Goal: Information Seeking & Learning: Learn about a topic

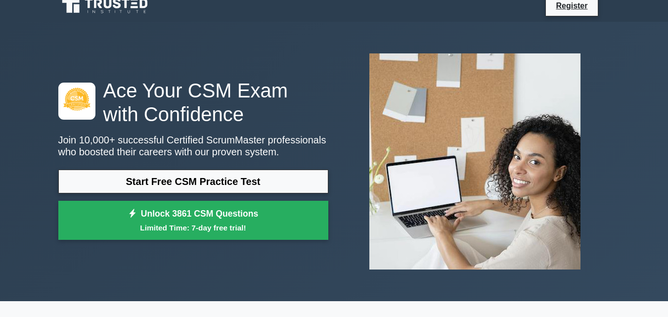
scroll to position [0, 0]
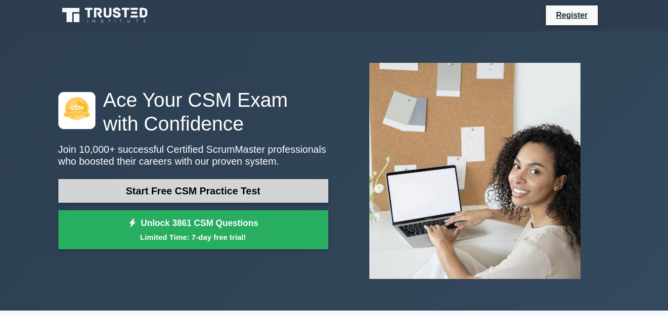
click at [231, 191] on link "Start Free CSM Practice Test" at bounding box center [193, 191] width 270 height 24
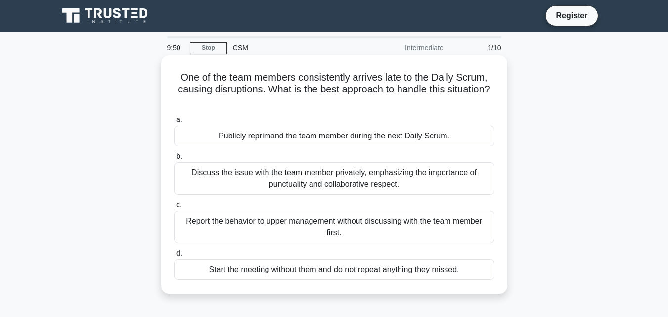
click at [275, 180] on div "Discuss the issue with the team member privately, emphasizing the importance of…" at bounding box center [334, 178] width 321 height 33
click at [174, 160] on input "b. Discuss the issue with the team member privately, emphasizing the importance…" at bounding box center [174, 156] width 0 height 6
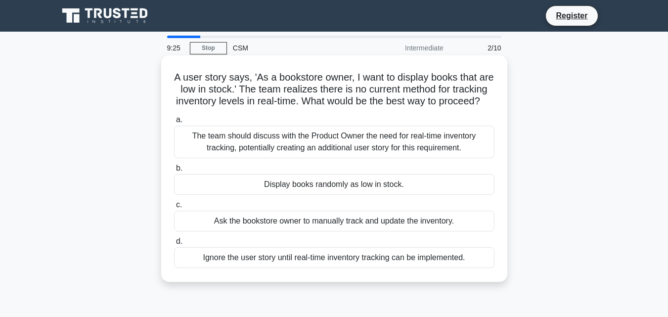
click at [362, 232] on div "Ask the bookstore owner to manually track and update the inventory." at bounding box center [334, 221] width 321 height 21
click at [174, 208] on input "c. Ask the bookstore owner to manually track and update the inventory." at bounding box center [174, 205] width 0 height 6
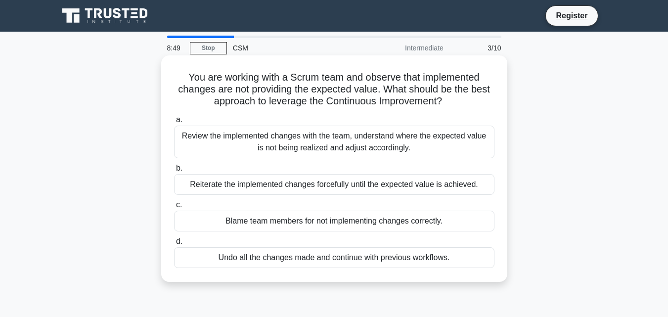
click at [401, 147] on div "Review the implemented changes with the team, understand where the expected val…" at bounding box center [334, 142] width 321 height 33
click at [174, 123] on input "a. Review the implemented changes with the team, understand where the expected …" at bounding box center [174, 120] width 0 height 6
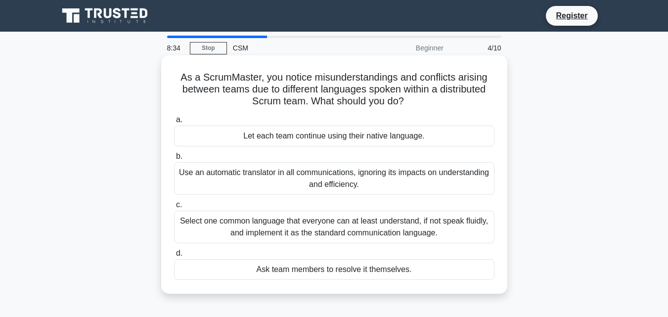
click at [386, 173] on div "Use an automatic translator in all communications, ignoring its impacts on unde…" at bounding box center [334, 178] width 321 height 33
click at [174, 160] on input "b. Use an automatic translator in all communications, ignoring its impacts on u…" at bounding box center [174, 156] width 0 height 6
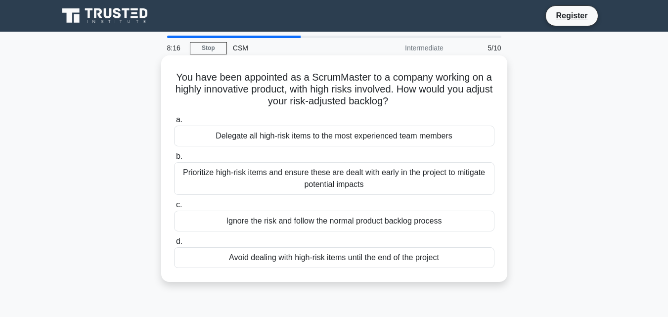
click at [382, 175] on div "Prioritize high-risk items and ensure these are dealt with early in the project…" at bounding box center [334, 178] width 321 height 33
click at [174, 160] on input "b. Prioritize high-risk items and ensure these are dealt with early in the proj…" at bounding box center [174, 156] width 0 height 6
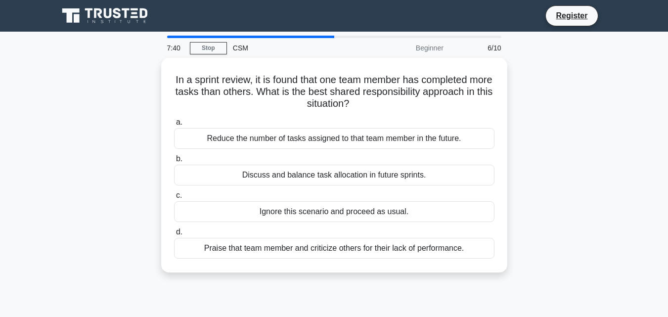
click at [382, 175] on div "Discuss and balance task allocation in future sprints." at bounding box center [334, 175] width 321 height 21
click at [174, 162] on input "b. Discuss and balance task allocation in future sprints." at bounding box center [174, 159] width 0 height 6
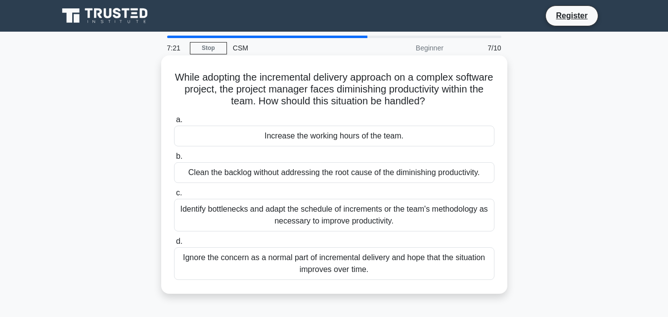
click at [373, 219] on div "Identify bottlenecks and adapt the schedule of increments or the team's methodo…" at bounding box center [334, 215] width 321 height 33
click at [174, 196] on input "c. Identify bottlenecks and adapt the schedule of increments or the team's meth…" at bounding box center [174, 193] width 0 height 6
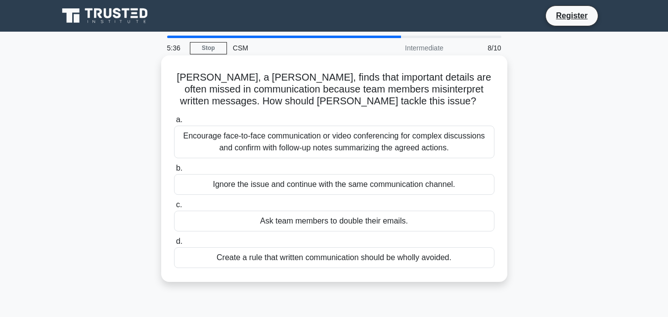
click at [368, 136] on div "Encourage face-to-face communication or video conferencing for complex discussi…" at bounding box center [334, 142] width 321 height 33
click at [174, 123] on input "a. Encourage face-to-face communication or video conferencing for complex discu…" at bounding box center [174, 120] width 0 height 6
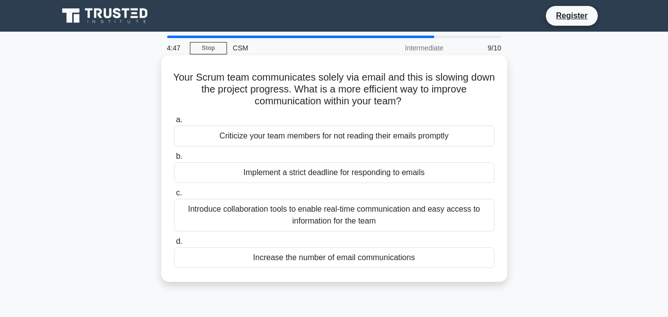
click at [365, 178] on div "Implement a strict deadline for responding to emails" at bounding box center [334, 172] width 321 height 21
click at [174, 160] on input "b. Implement a strict deadline for responding to emails" at bounding box center [174, 156] width 0 height 6
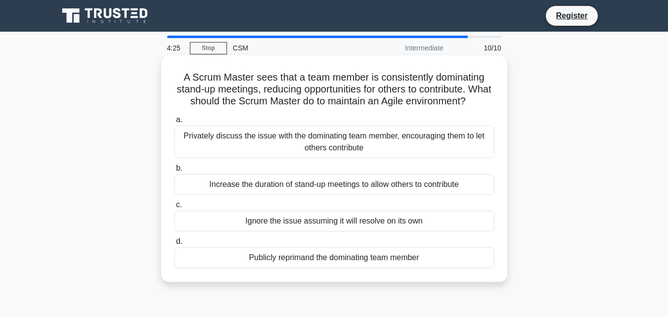
click at [362, 195] on div "Increase the duration of stand-up meetings to allow others to contribute" at bounding box center [334, 184] width 321 height 21
click at [174, 172] on input "b. Increase the duration of stand-up meetings to allow others to contribute" at bounding box center [174, 168] width 0 height 6
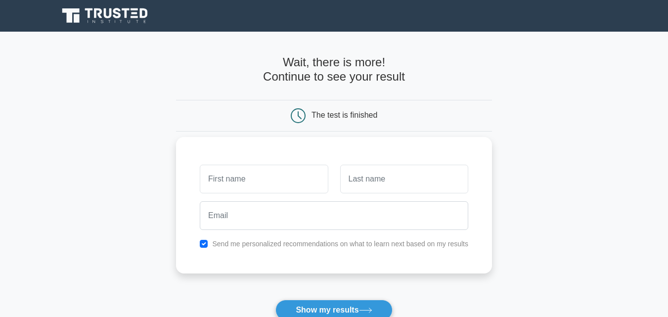
click at [314, 178] on input "text" at bounding box center [264, 179] width 128 height 29
type input "Ravi Theja"
click at [365, 183] on input "text" at bounding box center [404, 179] width 128 height 29
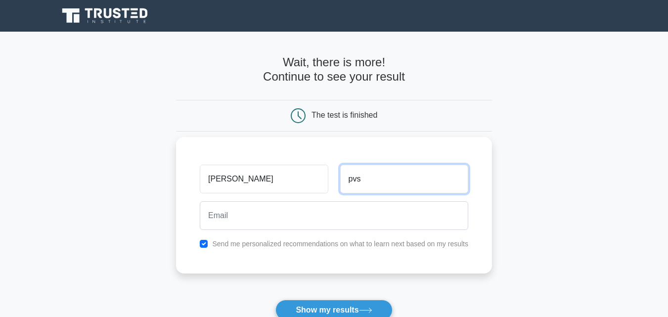
type input "pvs"
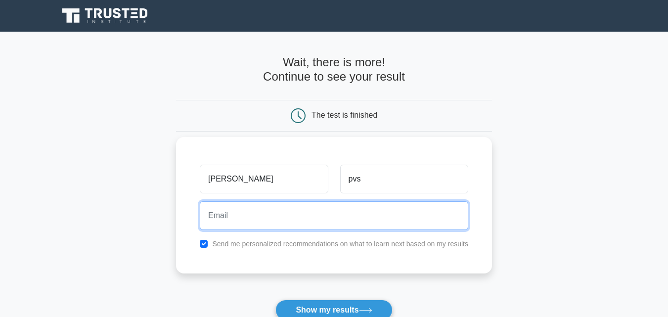
click at [305, 224] on input "email" at bounding box center [334, 215] width 269 height 29
type input "ravitheja1810@gmail.com"
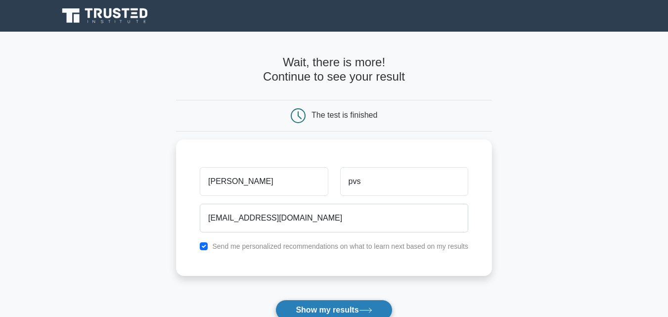
click at [331, 307] on button "Show my results" at bounding box center [334, 310] width 117 height 21
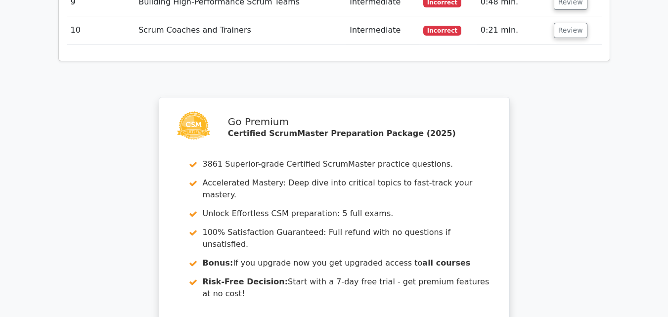
scroll to position [1745, 0]
